Goal: Information Seeking & Learning: Learn about a topic

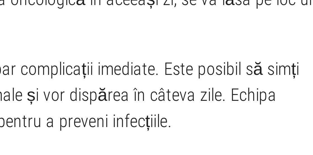
scroll to position [825, 0]
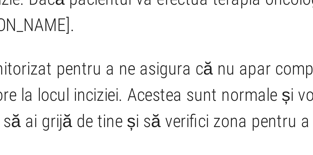
click at [67, 109] on p "După intervenție, vei fi monitorizat pentru a ne asigura că nu apar complicații…" at bounding box center [106, 107] width 198 height 20
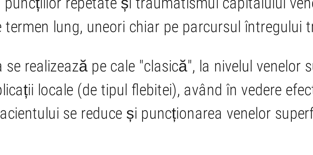
scroll to position [857, 0]
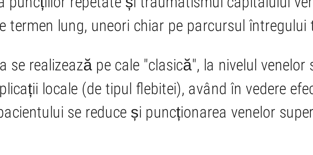
click at [63, 149] on p "Atunci când chimioterapia se realizează pe cale "clasică", la nivelul venelor s…" at bounding box center [106, 142] width 198 height 20
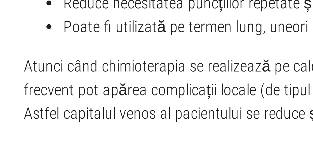
click at [10, 144] on p "Atunci când chimioterapia se realizează pe cale "clasică", la nivelul venelor s…" at bounding box center [106, 142] width 198 height 20
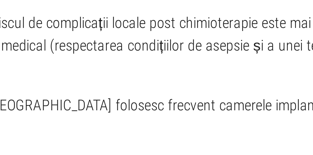
scroll to position [889, 0]
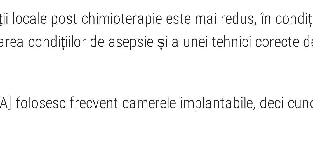
click at [131, 143] on p "Folosind camera implantabilă toracică, riscul de complicații locale post chimio…" at bounding box center [106, 134] width 198 height 20
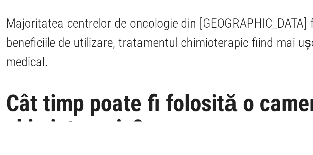
scroll to position [920, 0]
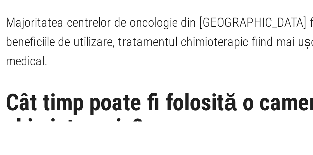
click at [33, 144] on h2 "Cât timp poate fi folosită o cameră toracică pentru chimioterapie?" at bounding box center [106, 153] width 198 height 18
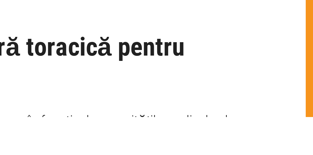
scroll to position [936, 0]
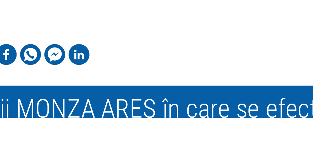
scroll to position [1177, 0]
